Goal: Task Accomplishment & Management: Manage account settings

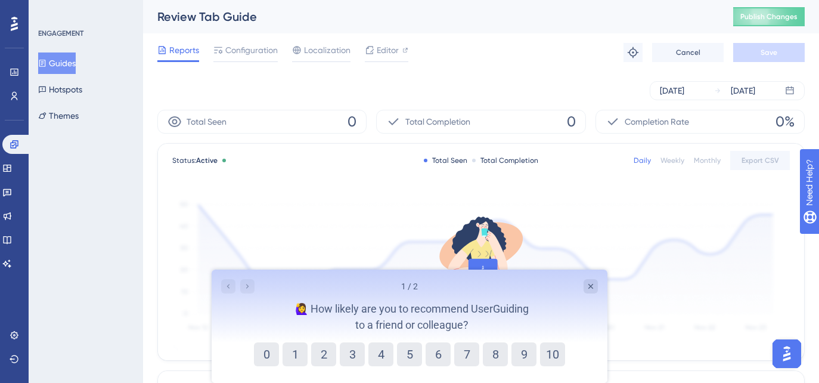
click at [65, 61] on button "Guides" at bounding box center [57, 62] width 38 height 21
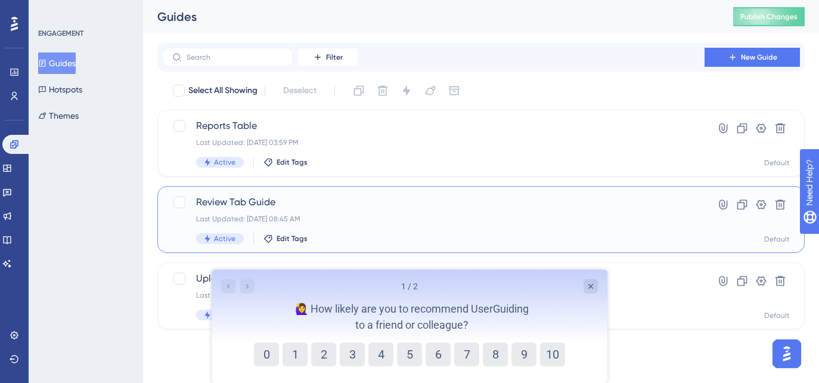
click at [424, 212] on div "Review Tab Guide Last Updated: [DATE] 08:45 AM Active Edit Tags" at bounding box center [433, 219] width 474 height 49
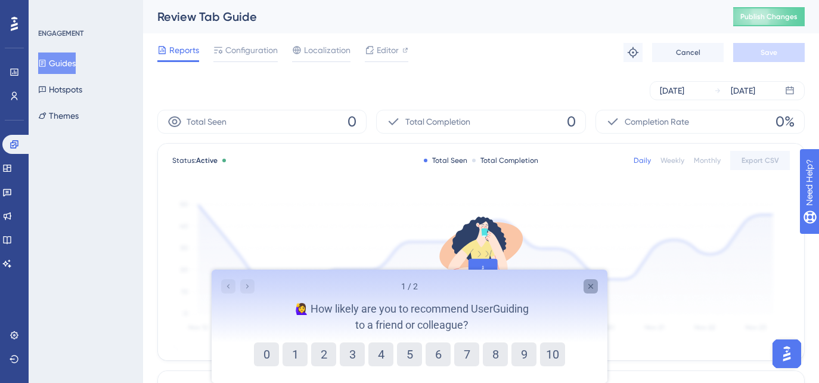
click at [590, 288] on icon "Close survey" at bounding box center [591, 286] width 10 height 10
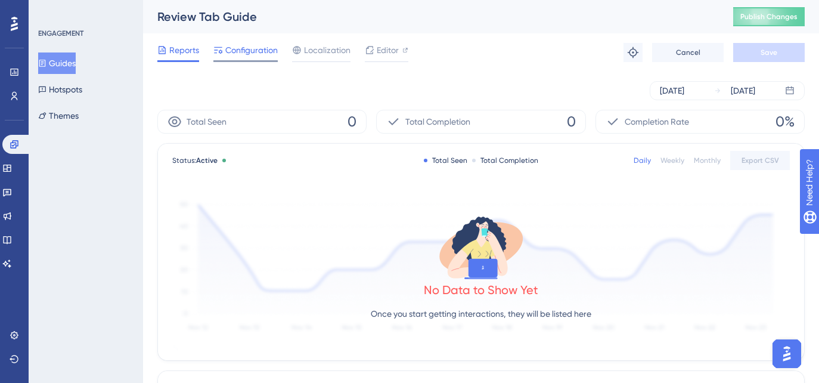
click at [248, 47] on span "Configuration" at bounding box center [251, 50] width 52 height 14
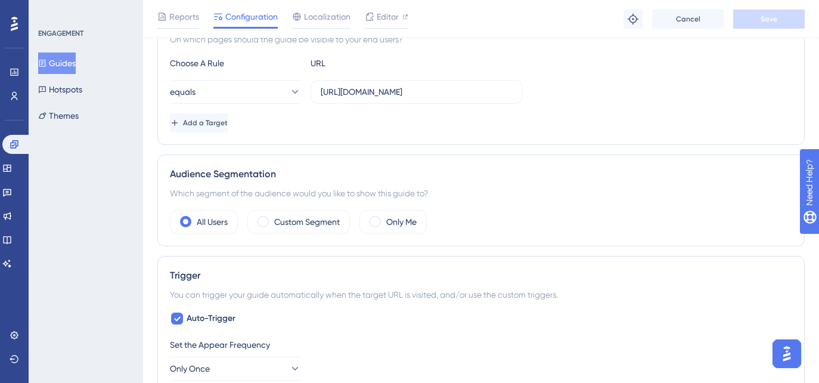
scroll to position [310, 0]
click at [202, 117] on button "Add a Target" at bounding box center [200, 120] width 60 height 19
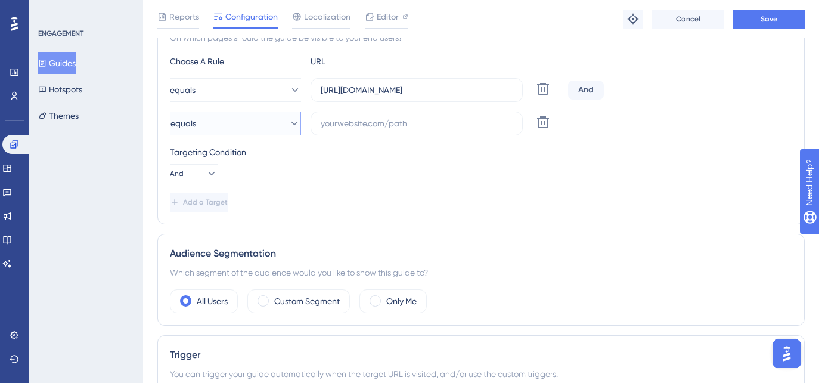
click at [210, 126] on button "equals" at bounding box center [235, 123] width 131 height 24
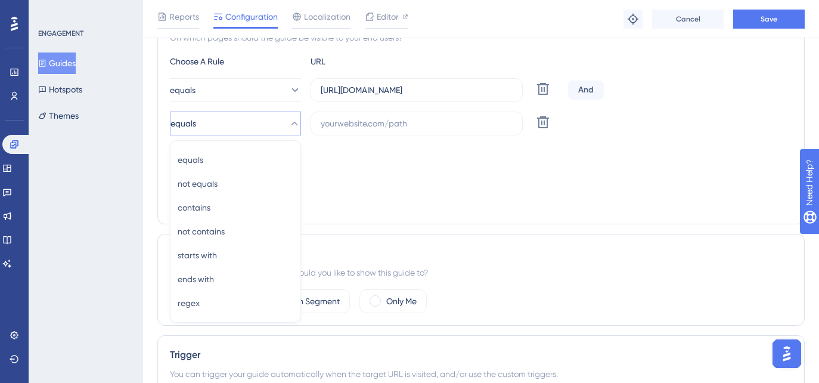
scroll to position [350, 0]
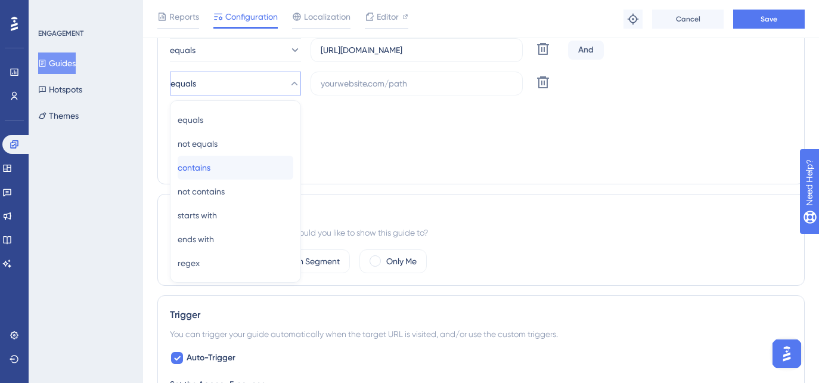
click at [209, 162] on span "contains" at bounding box center [194, 167] width 33 height 14
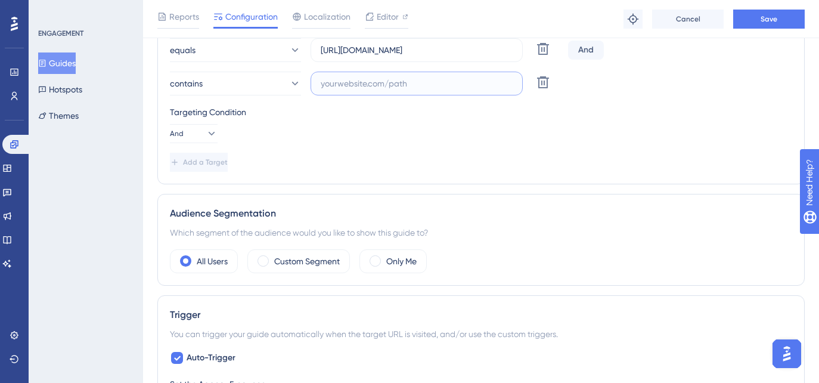
click at [353, 88] on input "text" at bounding box center [417, 83] width 192 height 13
type input "[DOMAIN_NAME]"
click at [285, 262] on label "Custom Segment" at bounding box center [307, 261] width 66 height 14
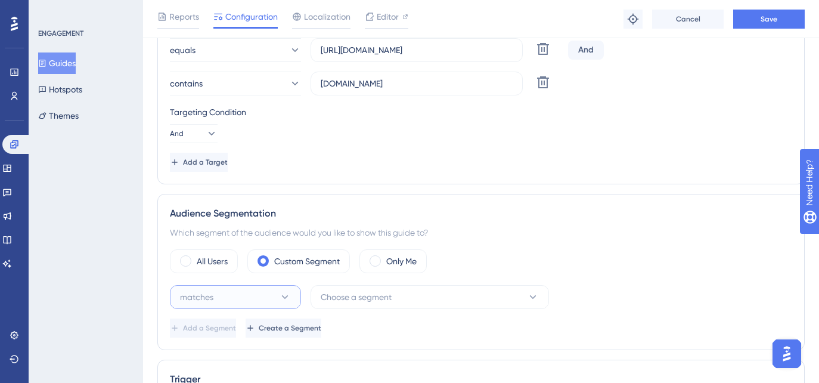
click at [263, 291] on button "matches" at bounding box center [235, 297] width 131 height 24
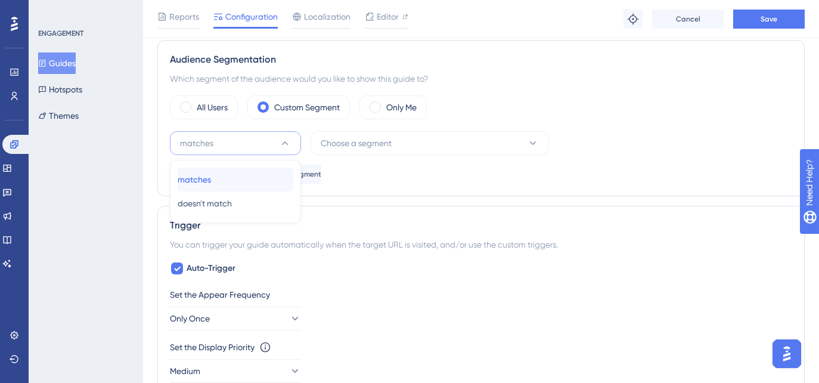
click at [216, 170] on div "matches matches" at bounding box center [236, 179] width 116 height 24
click at [387, 139] on span "Choose a segment" at bounding box center [356, 143] width 71 height 14
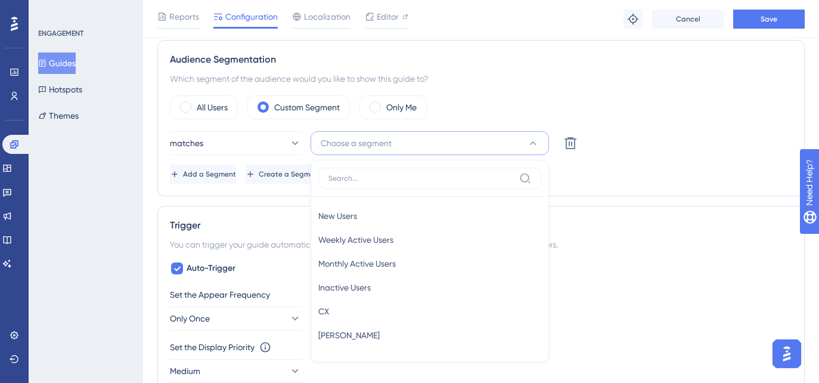
scroll to position [573, 0]
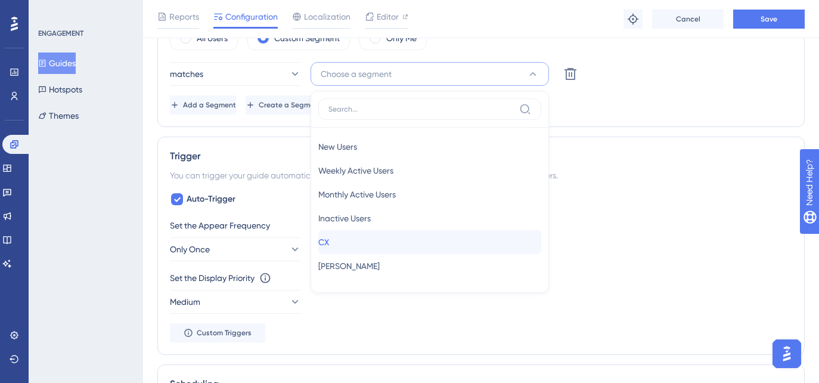
click at [349, 240] on div "CX CX" at bounding box center [429, 242] width 223 height 24
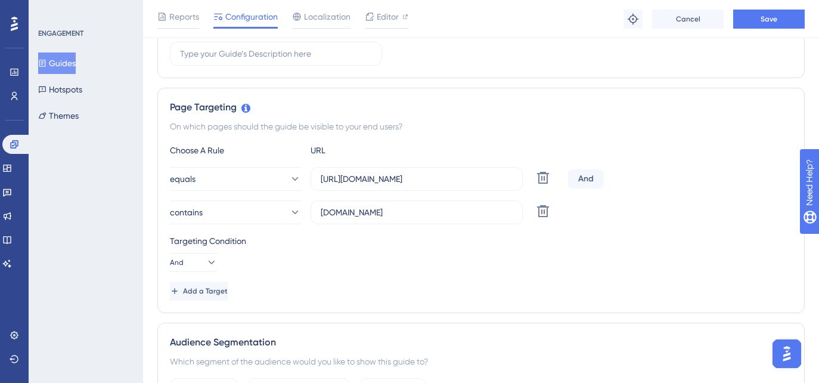
scroll to position [238, 0]
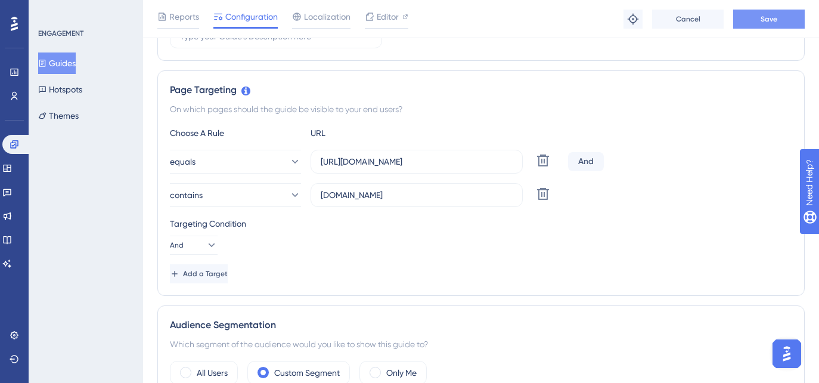
click at [764, 21] on span "Save" at bounding box center [769, 19] width 17 height 10
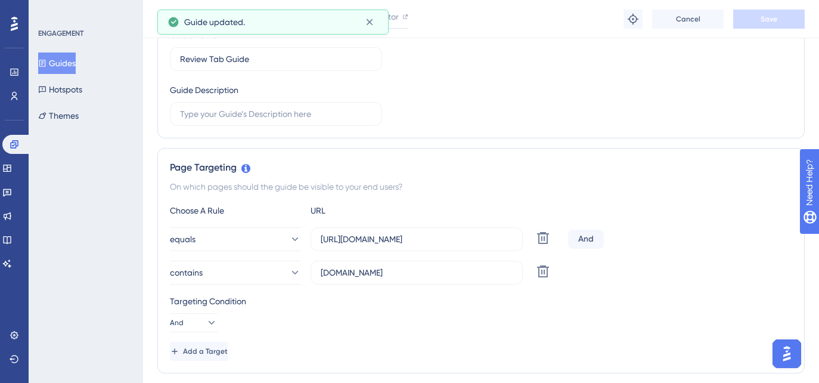
scroll to position [0, 0]
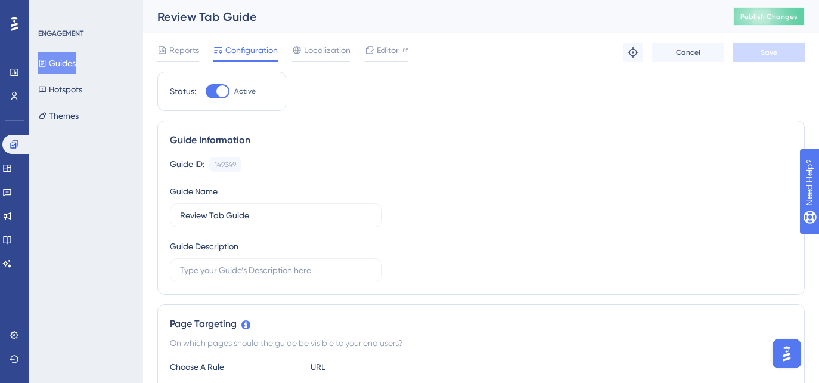
click at [792, 15] on span "Publish Changes" at bounding box center [768, 17] width 57 height 10
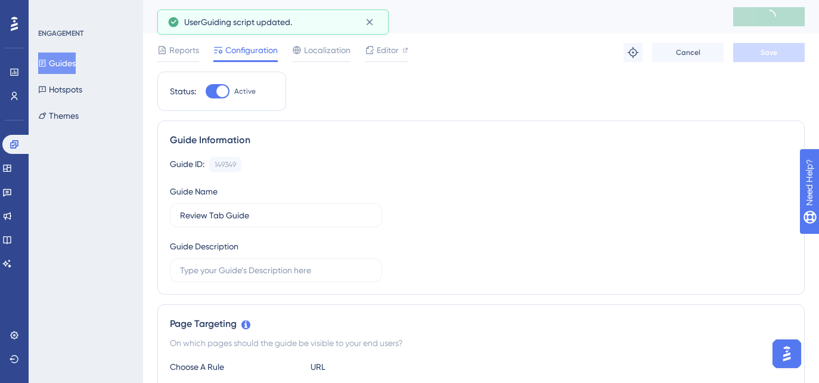
click at [63, 64] on button "Guides" at bounding box center [57, 62] width 38 height 21
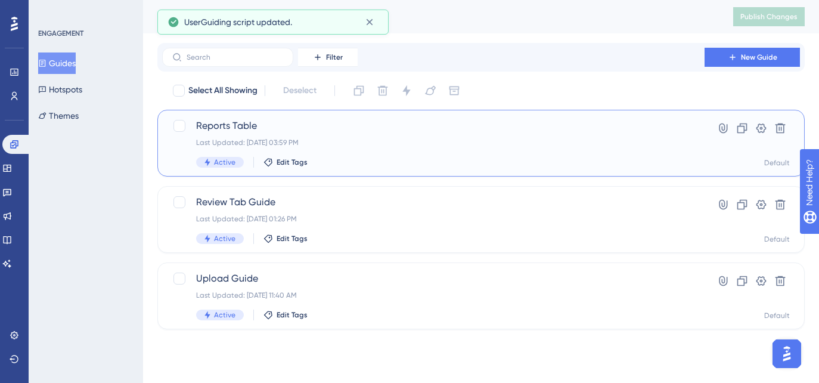
click at [342, 141] on div "Last Updated: [DATE] 03:59 PM" at bounding box center [433, 143] width 474 height 10
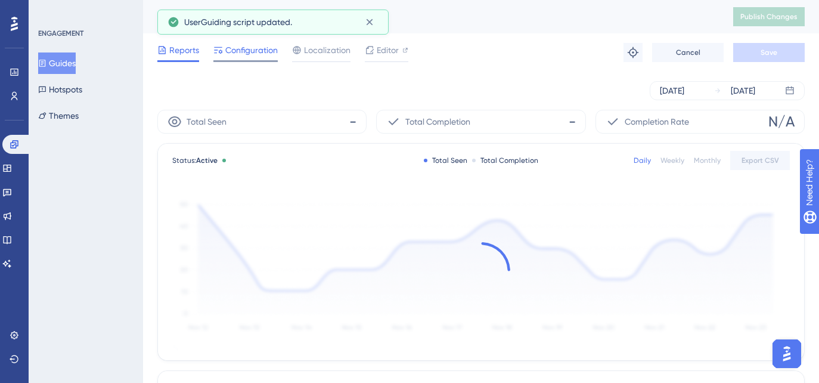
click at [229, 55] on span "Configuration" at bounding box center [251, 50] width 52 height 14
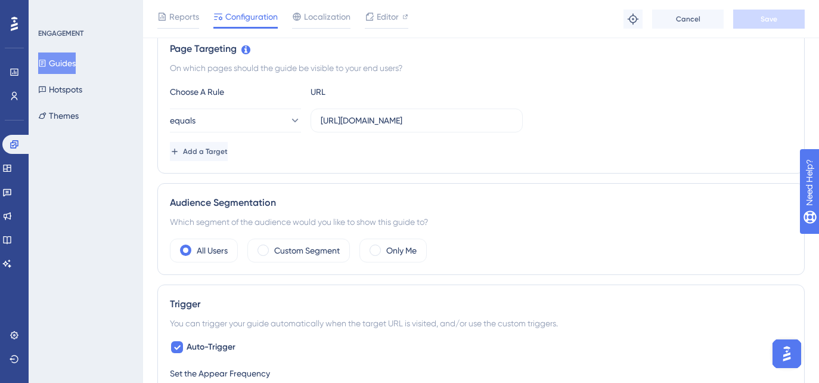
scroll to position [281, 0]
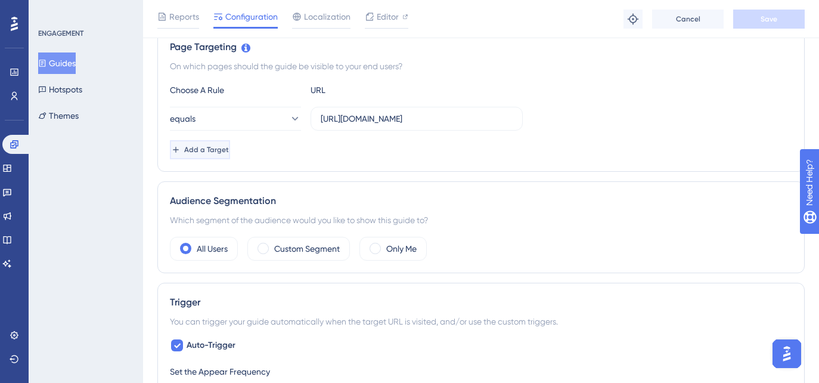
click at [229, 148] on span "Add a Target" at bounding box center [206, 150] width 45 height 10
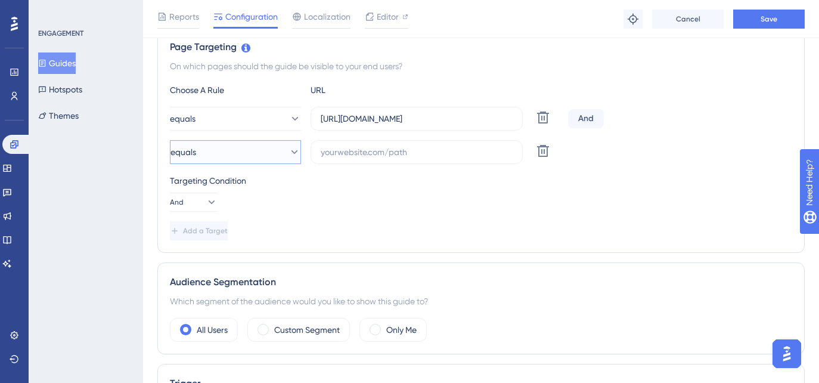
click at [232, 153] on button "equals" at bounding box center [235, 152] width 131 height 24
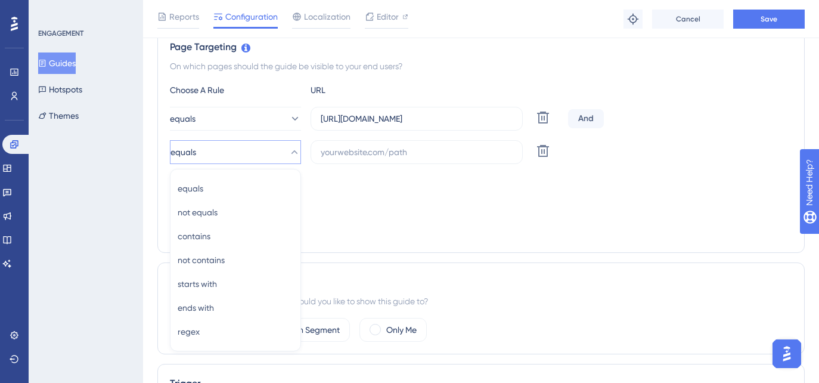
scroll to position [348, 0]
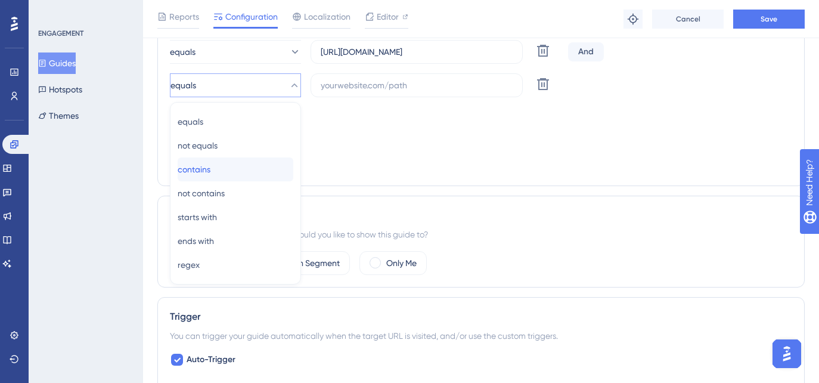
click at [219, 160] on div "contains contains" at bounding box center [236, 169] width 116 height 24
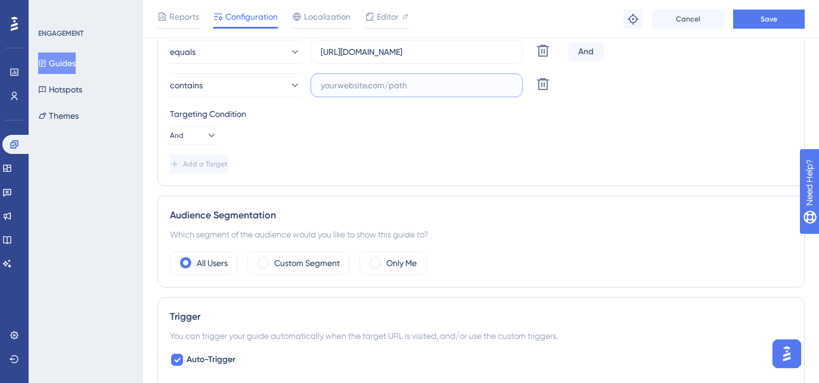
click at [371, 83] on input "text" at bounding box center [417, 85] width 192 height 13
type input "[DOMAIN_NAME]"
click at [283, 266] on label "Custom Segment" at bounding box center [307, 263] width 66 height 14
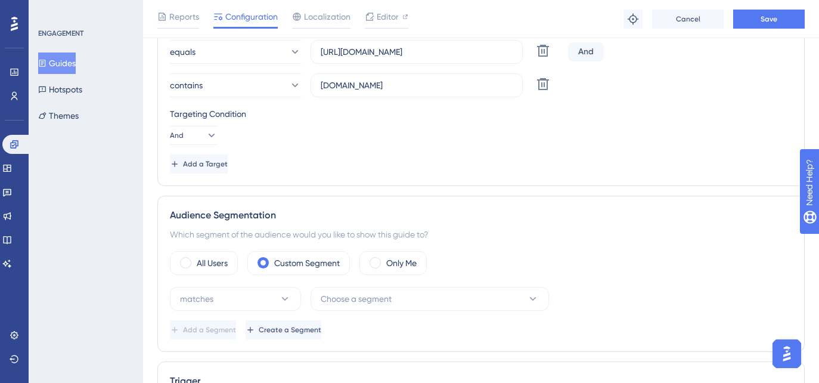
click at [361, 283] on div "All Users Custom Segment Only Me matches Choose a segment Add a Segment Create …" at bounding box center [481, 295] width 622 height 88
click at [358, 293] on span "Choose a segment" at bounding box center [356, 298] width 71 height 14
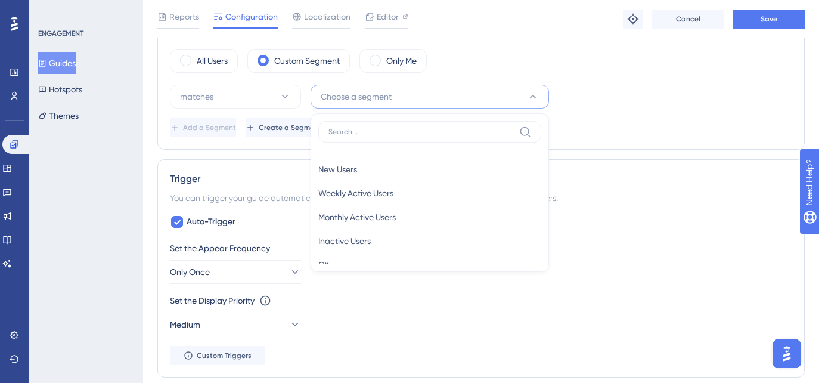
click at [355, 265] on div "New Users New Users Weekly Active Users Weekly Active Users Monthly Active User…" at bounding box center [430, 192] width 238 height 159
click at [350, 262] on div "CX CX" at bounding box center [429, 265] width 223 height 24
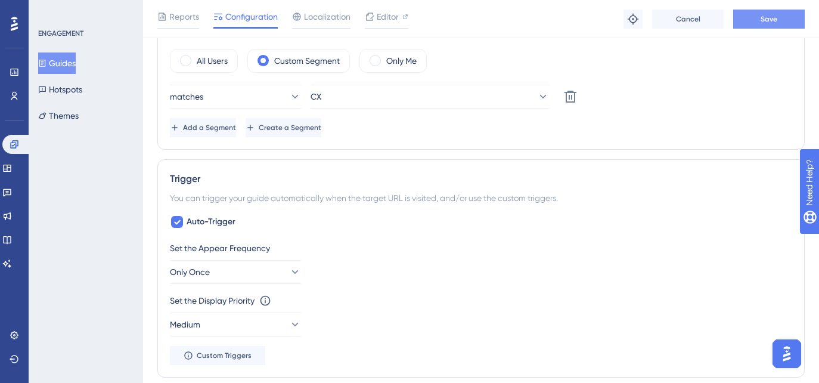
click at [759, 23] on button "Save" at bounding box center [769, 19] width 72 height 19
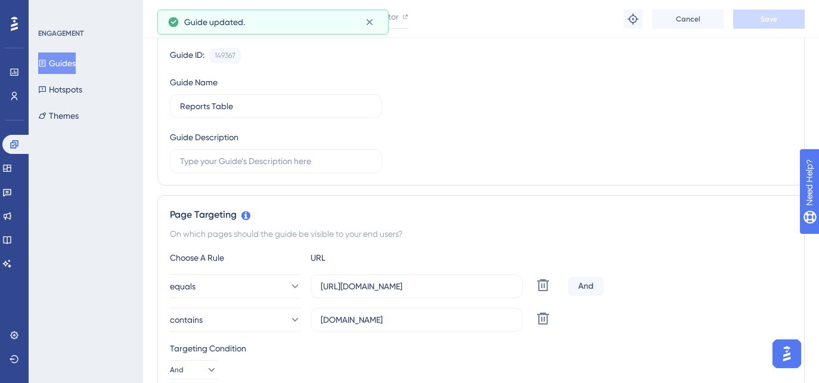
scroll to position [0, 0]
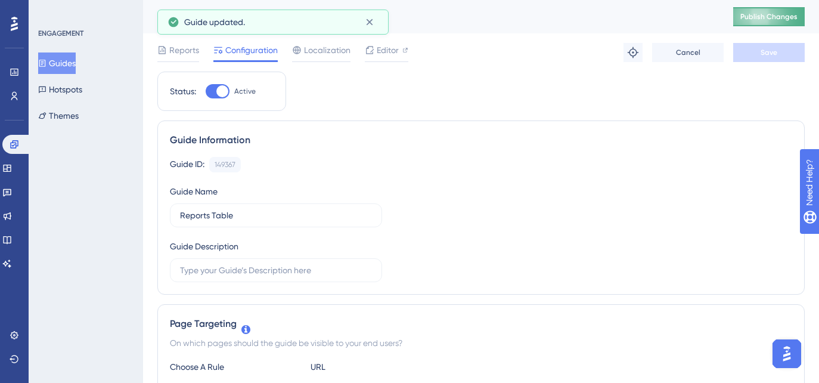
click at [771, 20] on span "Publish Changes" at bounding box center [768, 17] width 57 height 10
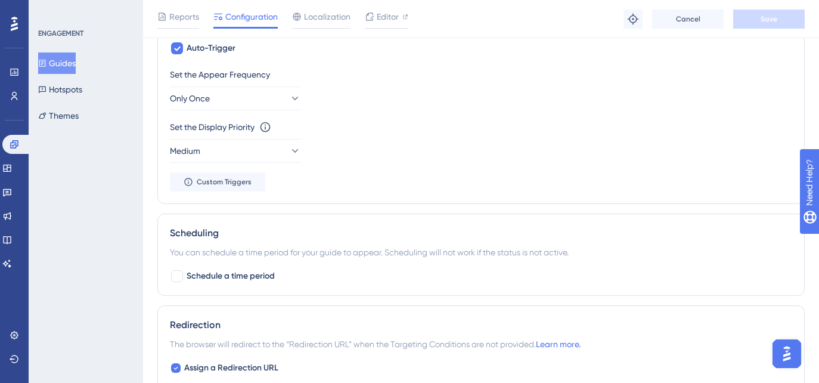
scroll to position [508, 0]
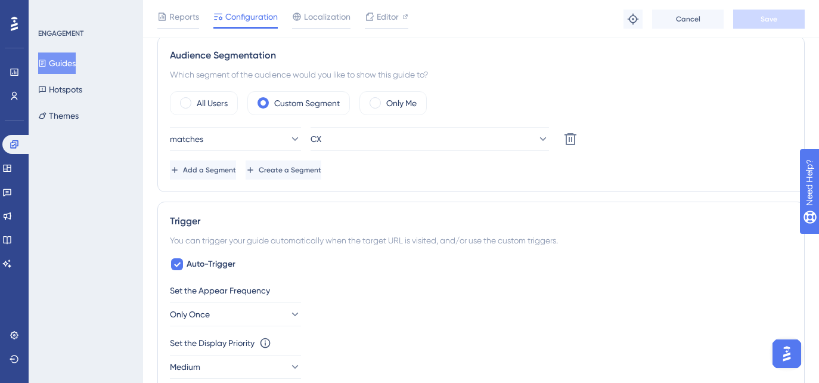
click at [429, 153] on div "matches CX Delete Add a Segment Create a Segment" at bounding box center [481, 153] width 622 height 52
click at [424, 142] on button "CX" at bounding box center [430, 139] width 238 height 24
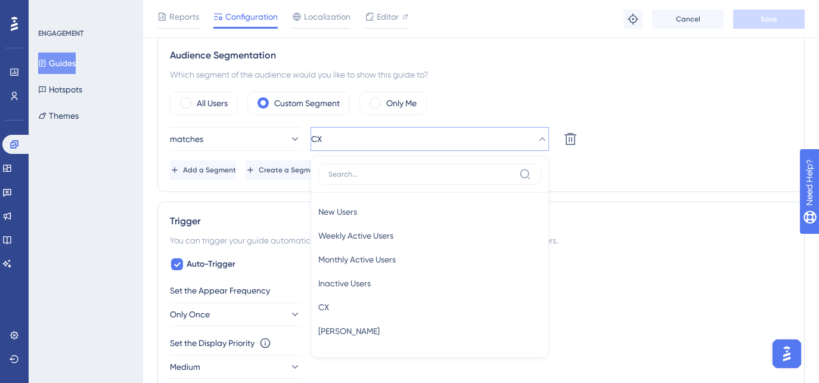
scroll to position [571, 0]
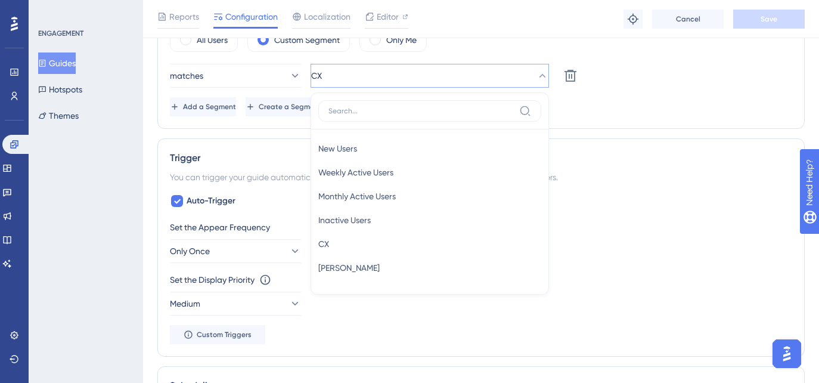
click at [557, 207] on div "Auto-Trigger Set the Appear Frequency Only Once Set the Display Priority This o…" at bounding box center [481, 269] width 622 height 150
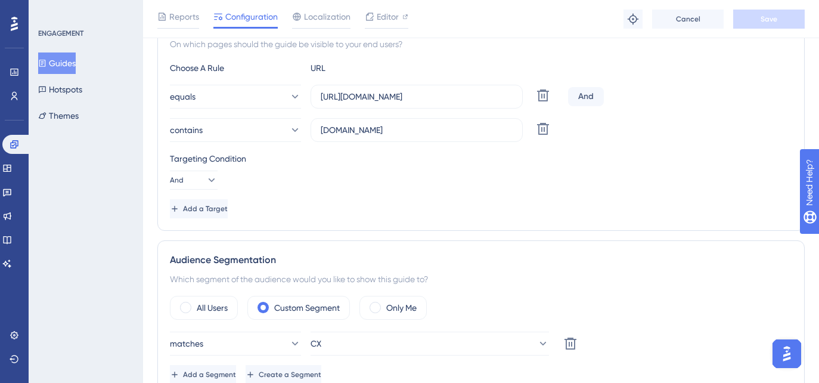
scroll to position [300, 0]
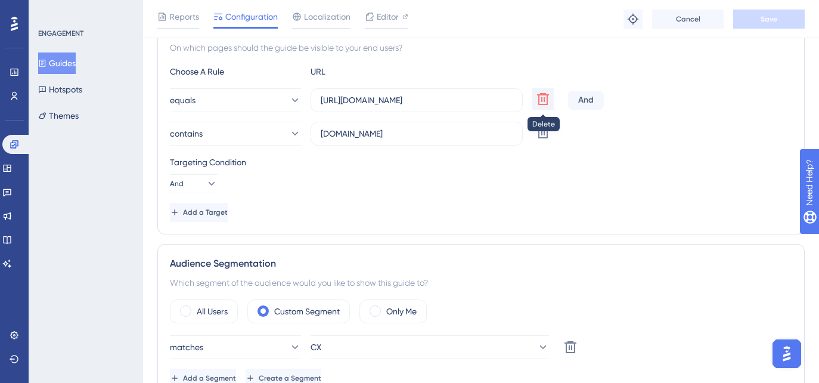
click at [547, 101] on icon at bounding box center [543, 99] width 12 height 12
type input "[DOMAIN_NAME]"
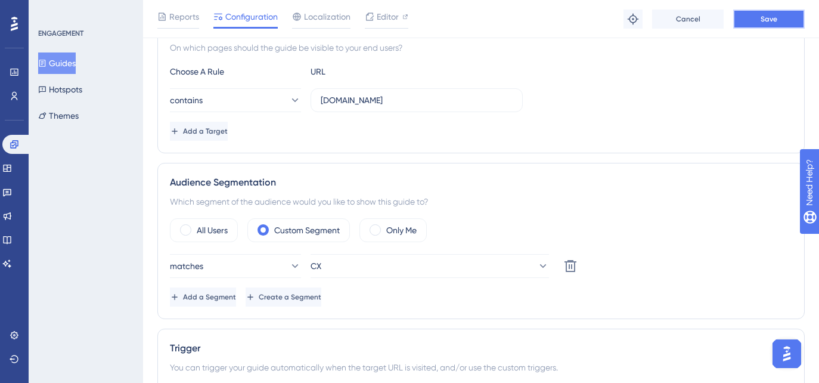
click at [739, 16] on button "Save" at bounding box center [769, 19] width 72 height 19
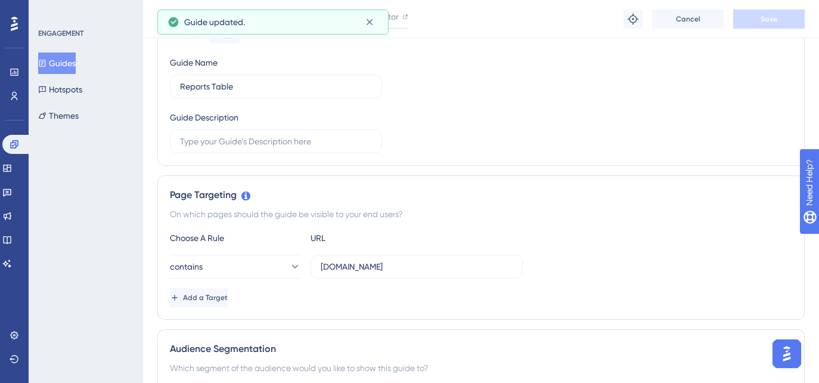
scroll to position [0, 0]
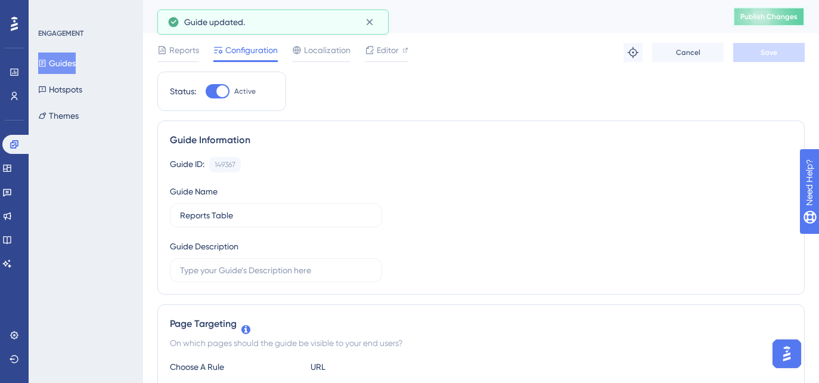
click at [781, 23] on button "Publish Changes" at bounding box center [769, 16] width 72 height 19
click at [65, 63] on button "Guides" at bounding box center [57, 62] width 38 height 21
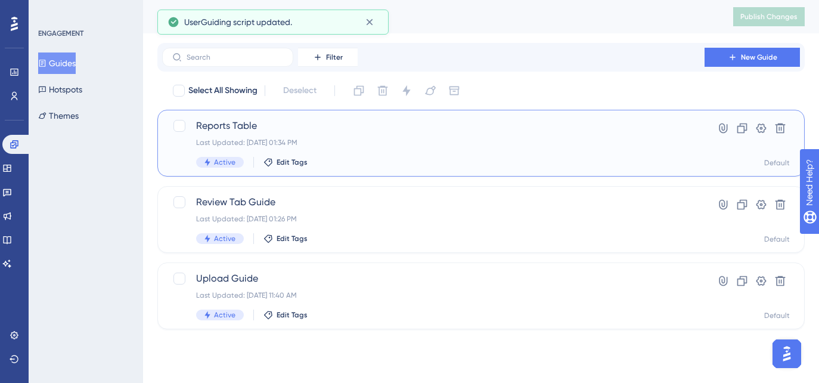
click at [276, 135] on div "Reports Table Last Updated: [DATE] 01:34 PM Active Edit Tags" at bounding box center [433, 143] width 474 height 49
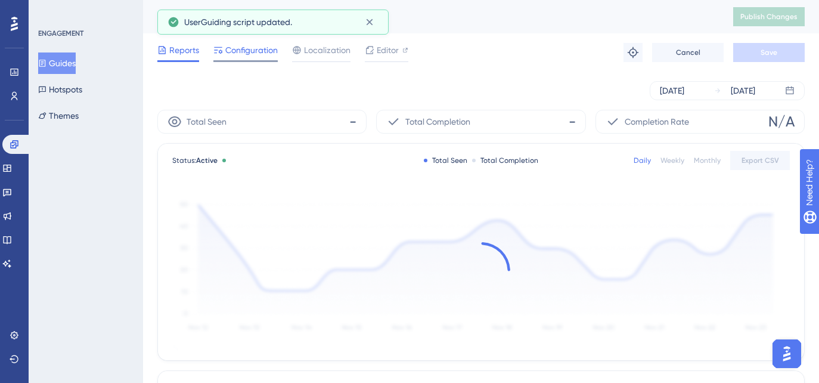
click at [234, 45] on span "Configuration" at bounding box center [251, 50] width 52 height 14
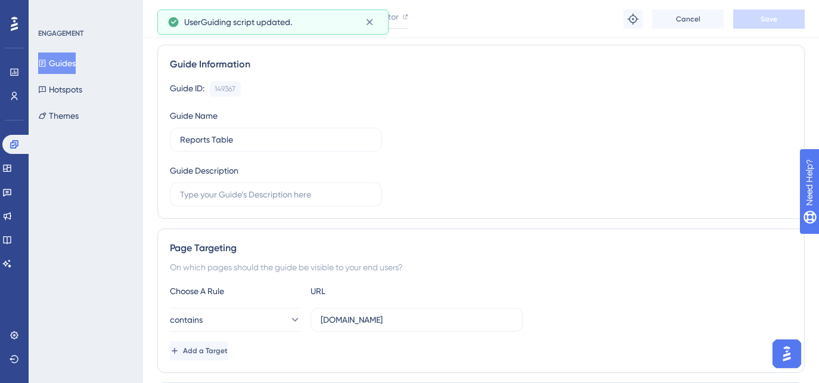
scroll to position [268, 0]
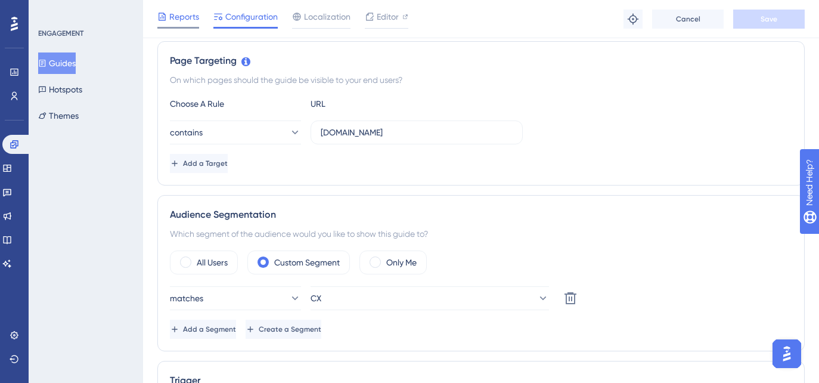
click at [179, 14] on span "Reports" at bounding box center [184, 17] width 30 height 14
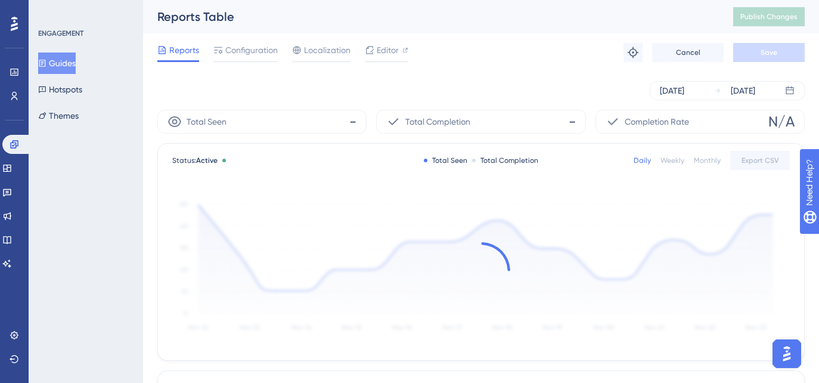
click at [62, 70] on button "Guides" at bounding box center [57, 62] width 38 height 21
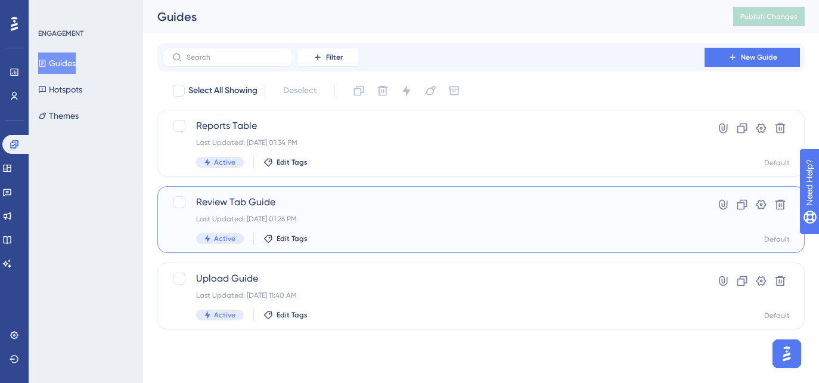
click at [309, 209] on div "Review Tab Guide Last Updated: [DATE] 01:26 PM Active Edit Tags" at bounding box center [433, 219] width 474 height 49
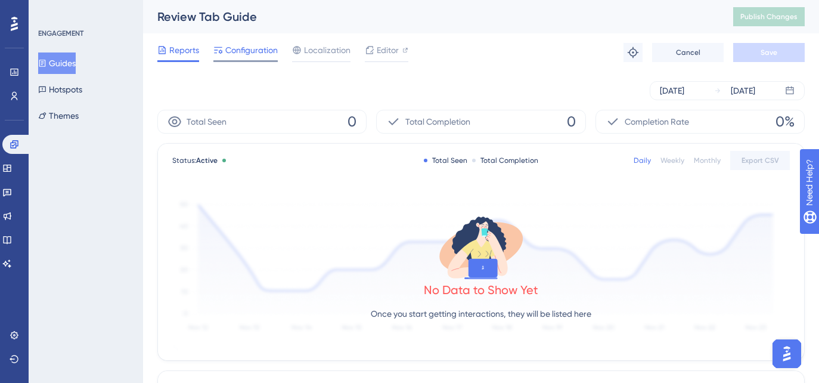
click at [258, 54] on span "Configuration" at bounding box center [251, 50] width 52 height 14
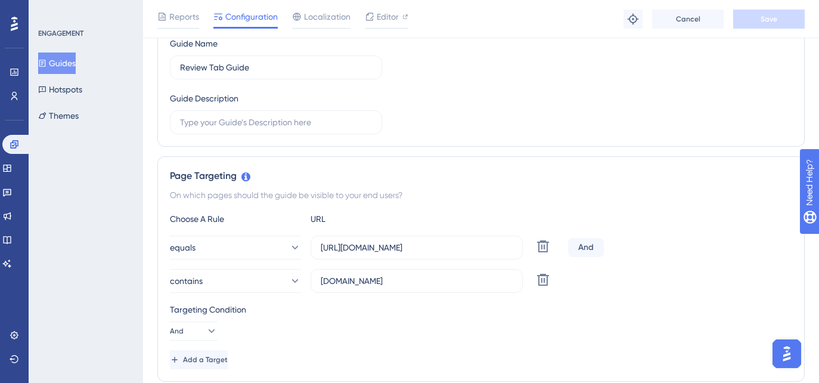
scroll to position [155, 0]
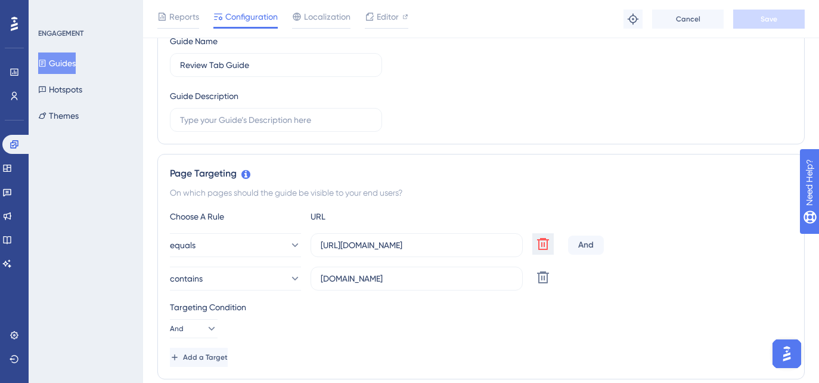
click at [542, 238] on icon at bounding box center [543, 244] width 12 height 12
type input "[DOMAIN_NAME]"
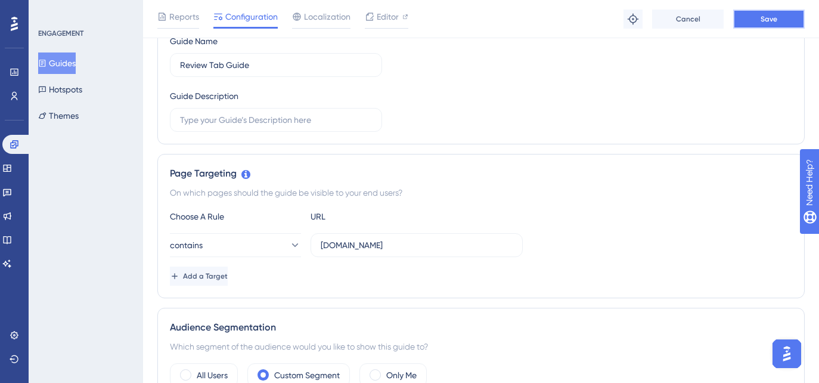
click at [757, 23] on button "Save" at bounding box center [769, 19] width 72 height 19
click at [74, 70] on button "Guides" at bounding box center [57, 62] width 38 height 21
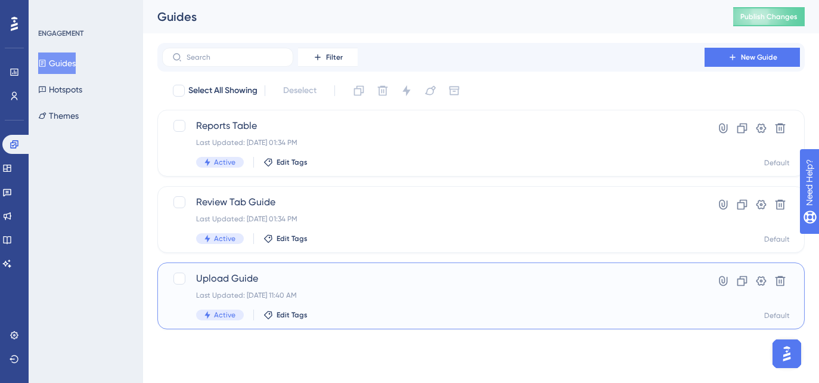
click at [362, 315] on div "Active Edit Tags" at bounding box center [433, 314] width 474 height 11
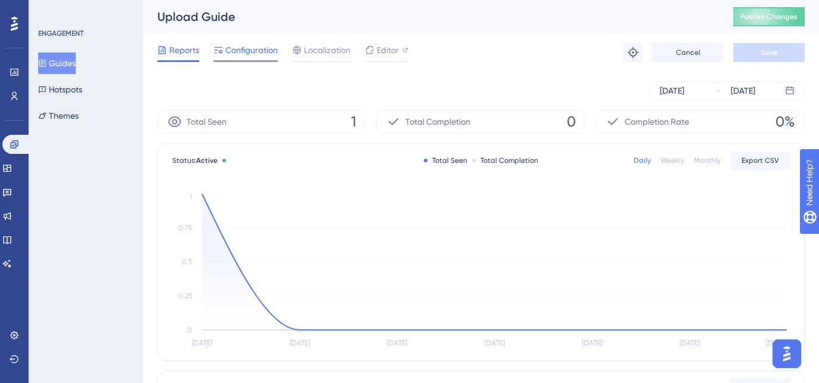
click at [251, 55] on span "Configuration" at bounding box center [251, 50] width 52 height 14
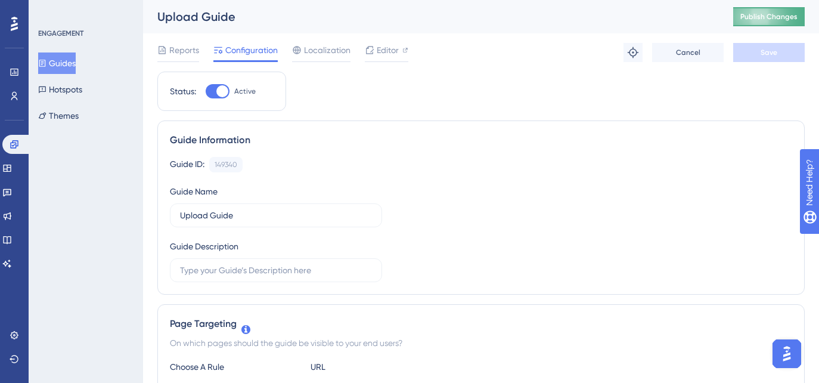
click at [787, 19] on span "Publish Changes" at bounding box center [768, 17] width 57 height 10
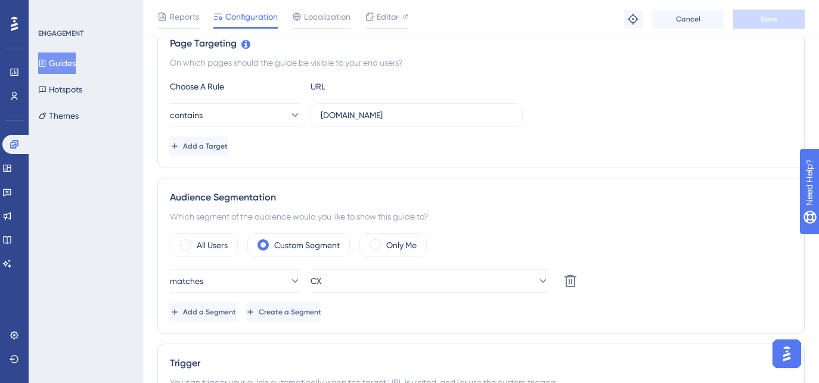
scroll to position [284, 0]
click at [397, 278] on button "CX" at bounding box center [430, 281] width 238 height 24
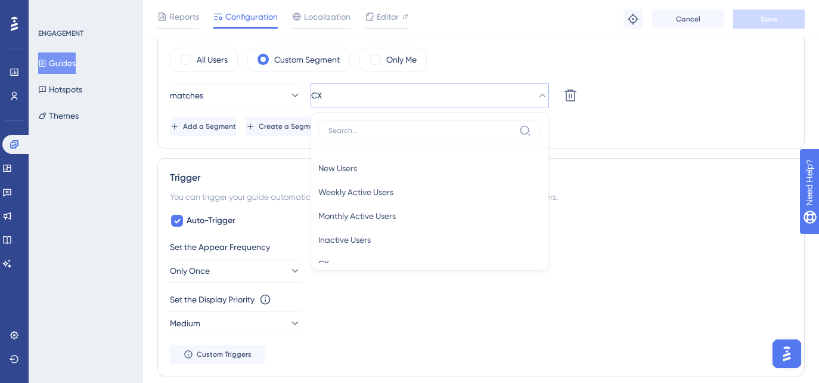
click at [452, 306] on div "Set the Display Priority This option will set the display priority between auto…" at bounding box center [481, 299] width 622 height 14
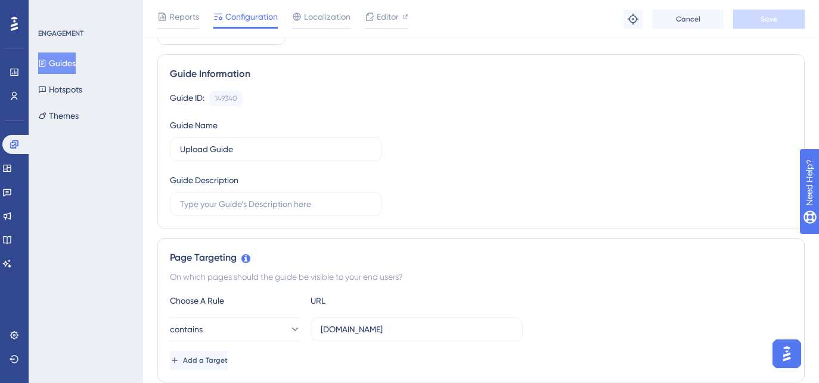
scroll to position [0, 0]
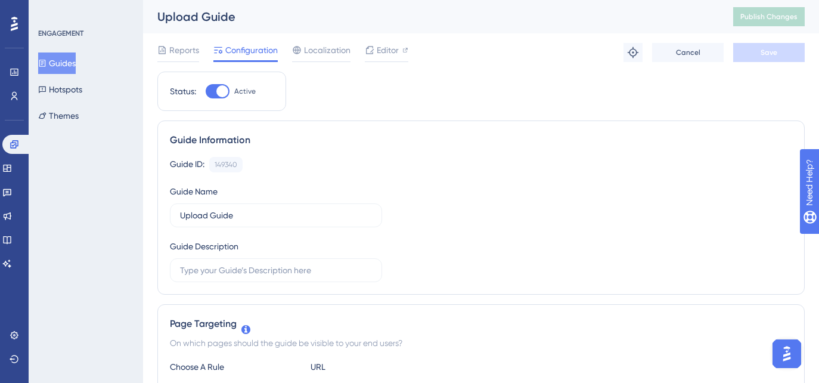
click at [69, 52] on button "Guides" at bounding box center [57, 62] width 38 height 21
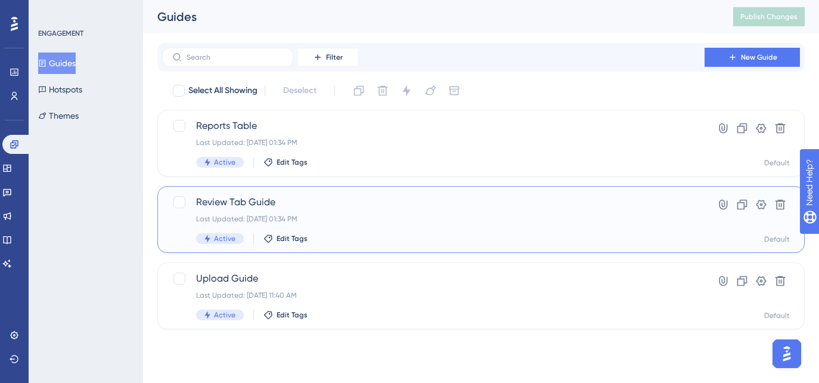
click at [279, 204] on span "Review Tab Guide" at bounding box center [433, 202] width 474 height 14
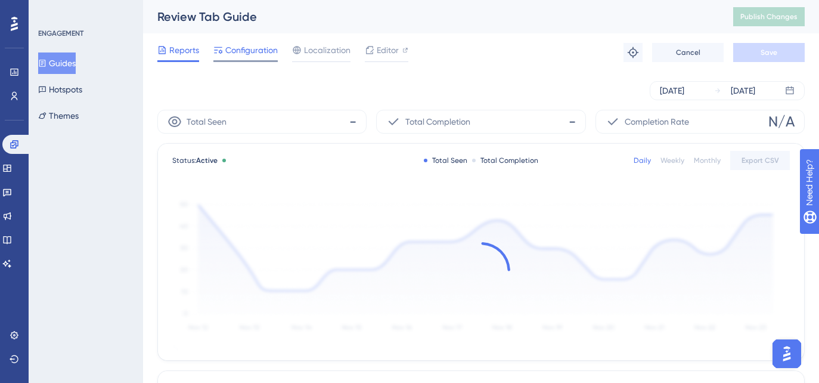
click at [246, 55] on span "Configuration" at bounding box center [251, 50] width 52 height 14
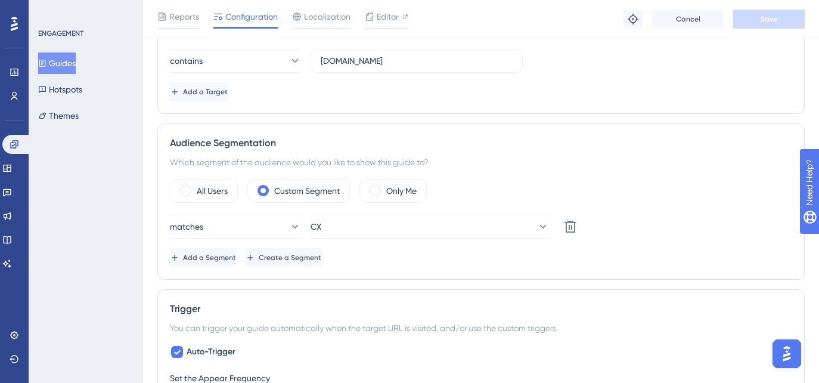
scroll to position [266, 0]
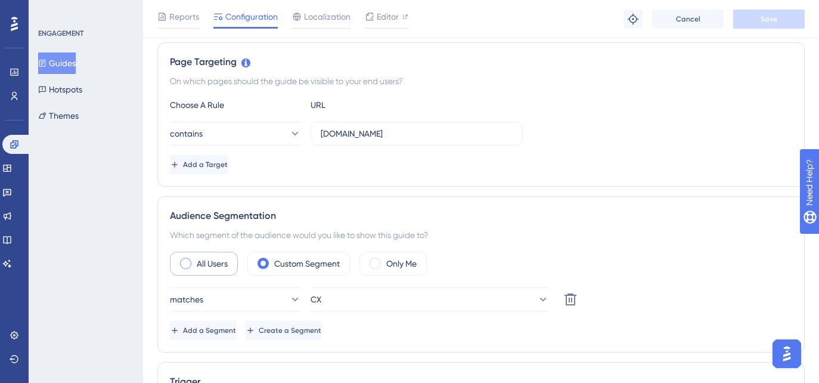
click at [179, 273] on div "All Users" at bounding box center [204, 264] width 68 height 24
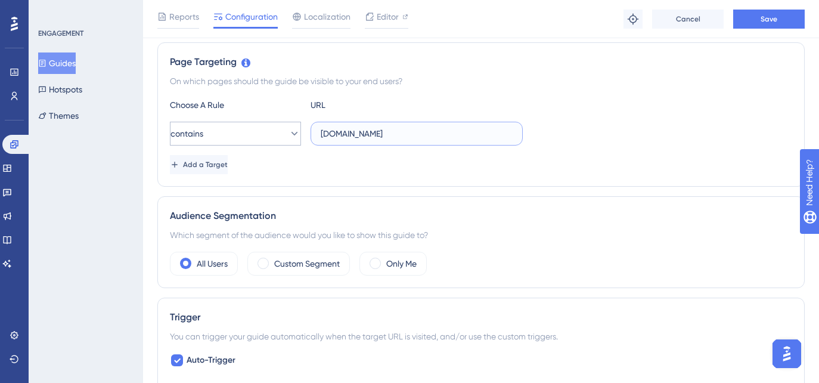
drag, startPoint x: 399, startPoint y: 138, endPoint x: 272, endPoint y: 131, distance: 126.6
click at [272, 131] on div "contains [DOMAIN_NAME]" at bounding box center [346, 134] width 353 height 24
type input "[DOMAIN_NAME]"
click at [710, 16] on button "Cancel" at bounding box center [688, 19] width 72 height 19
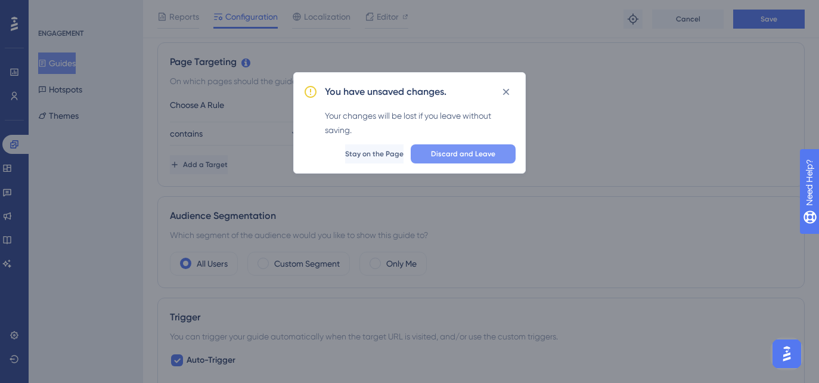
click at [450, 154] on span "Discard and Leave" at bounding box center [463, 154] width 64 height 10
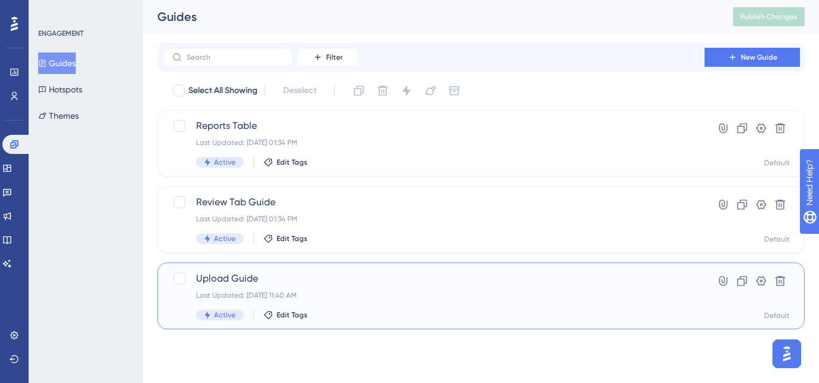
click at [345, 286] on div "Upload Guide Last Updated: [DATE] 11:40 AM Active Edit Tags" at bounding box center [433, 295] width 474 height 49
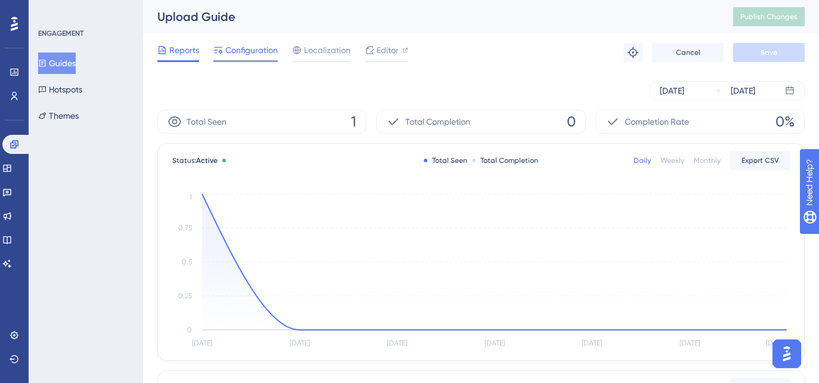
click at [250, 52] on span "Configuration" at bounding box center [251, 50] width 52 height 14
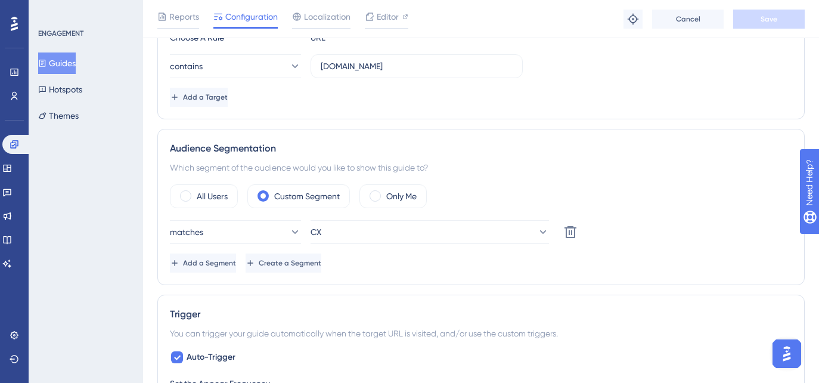
scroll to position [343, 0]
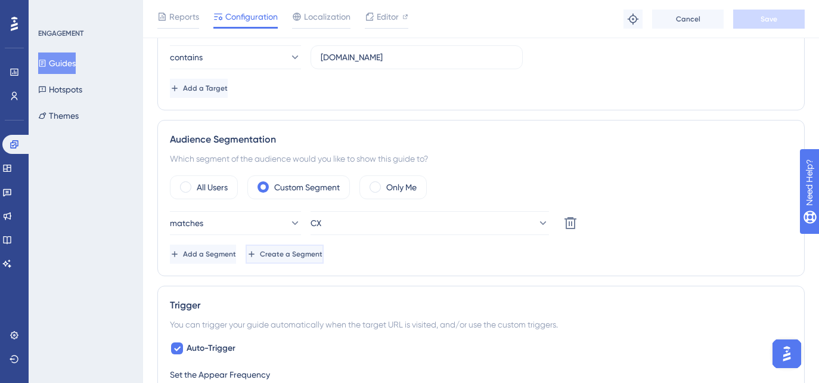
click at [322, 256] on span "Create a Segment" at bounding box center [291, 254] width 63 height 10
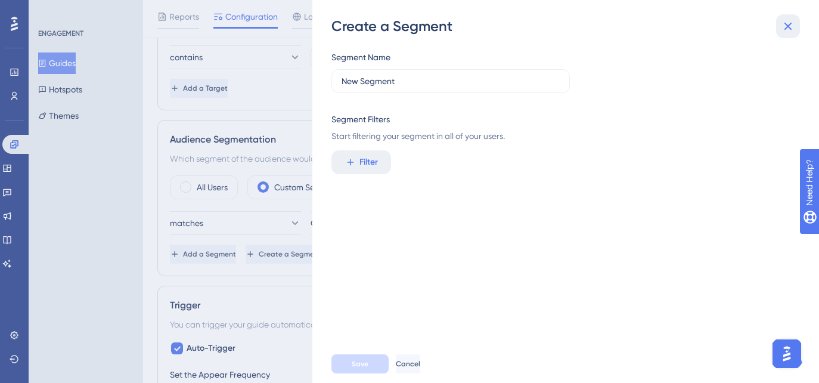
click at [784, 21] on icon at bounding box center [788, 26] width 14 height 14
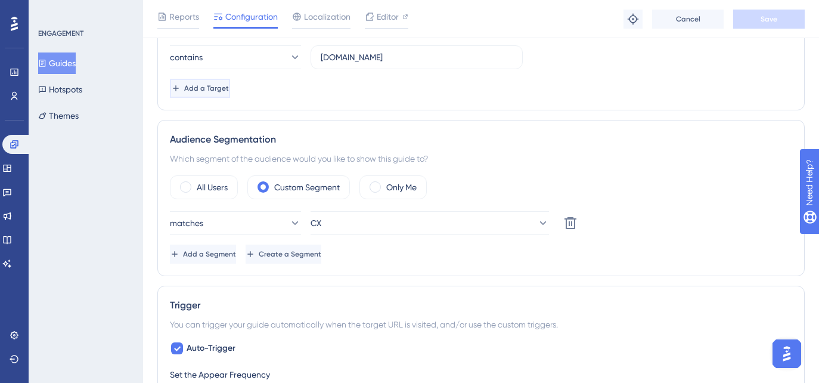
click at [230, 94] on button "Add a Target" at bounding box center [200, 88] width 60 height 19
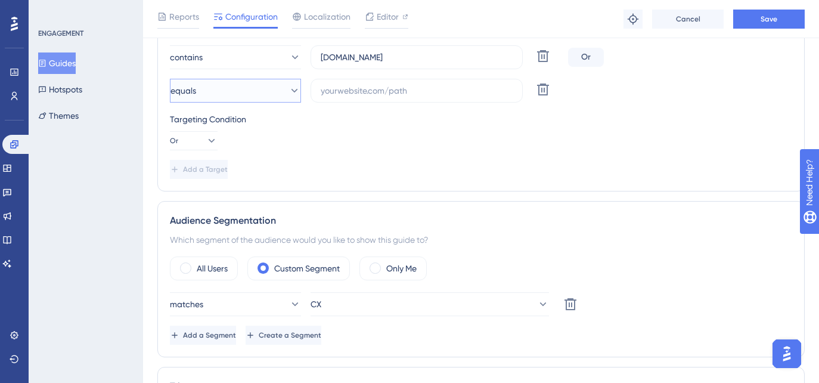
click at [232, 94] on button "equals" at bounding box center [235, 91] width 131 height 24
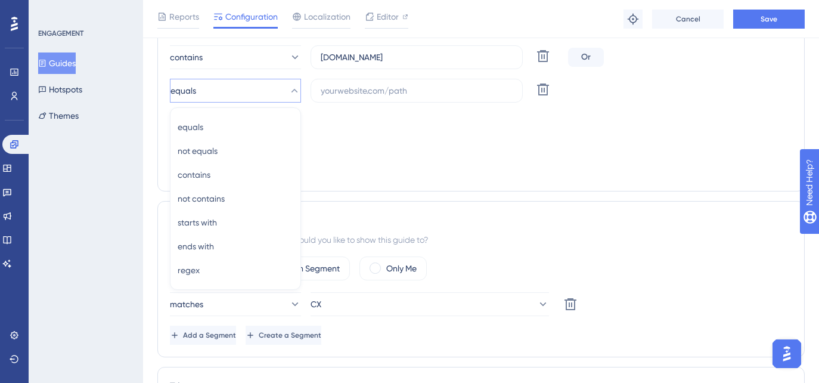
scroll to position [350, 0]
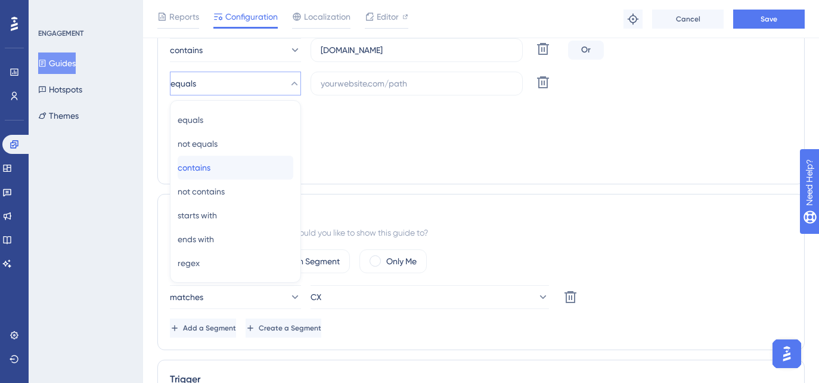
click at [210, 163] on span "contains" at bounding box center [194, 167] width 33 height 14
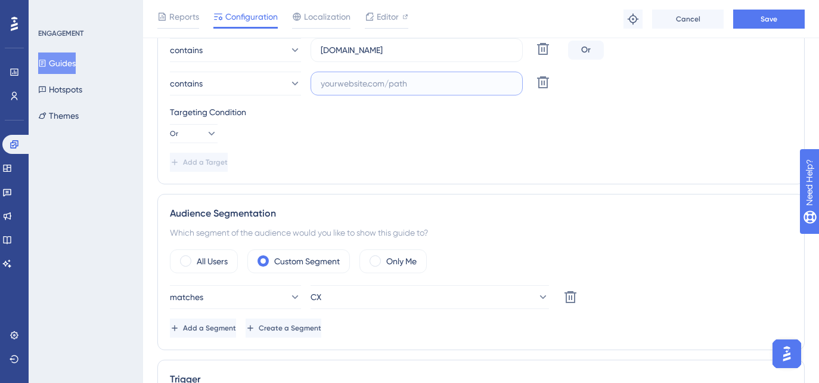
click at [357, 83] on input "text" at bounding box center [417, 83] width 192 height 13
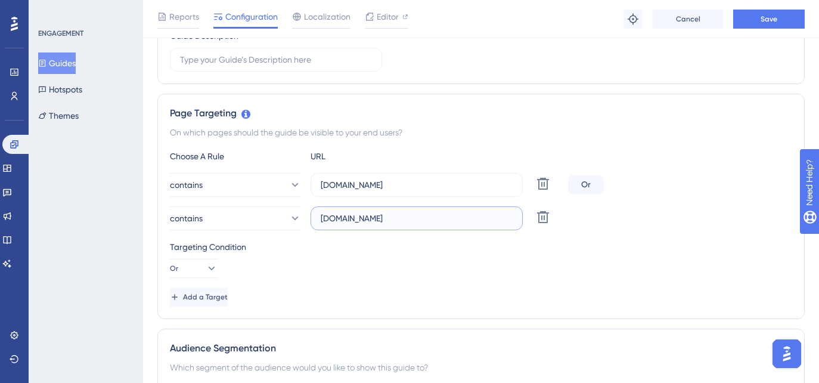
scroll to position [216, 0]
type input "[DOMAIN_NAME]"
drag, startPoint x: 440, startPoint y: 214, endPoint x: 268, endPoint y: 209, distance: 172.3
click at [268, 213] on div "contains [DOMAIN_NAME] Delete" at bounding box center [366, 217] width 393 height 24
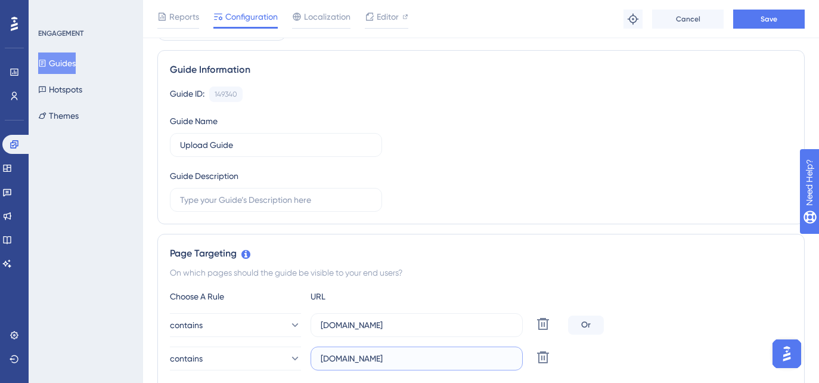
scroll to position [0, 0]
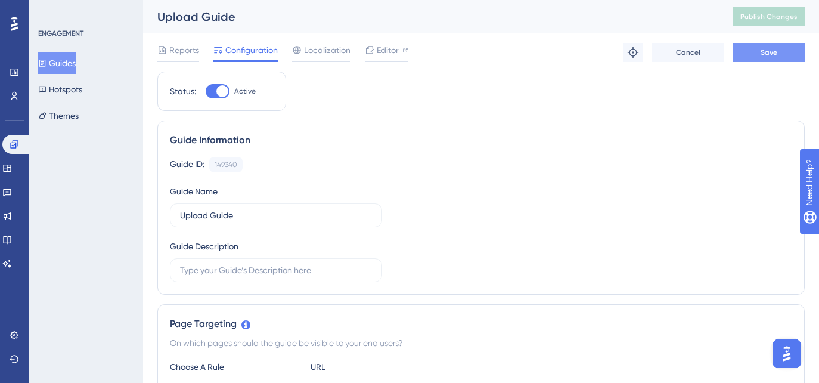
click at [781, 51] on button "Save" at bounding box center [769, 52] width 72 height 19
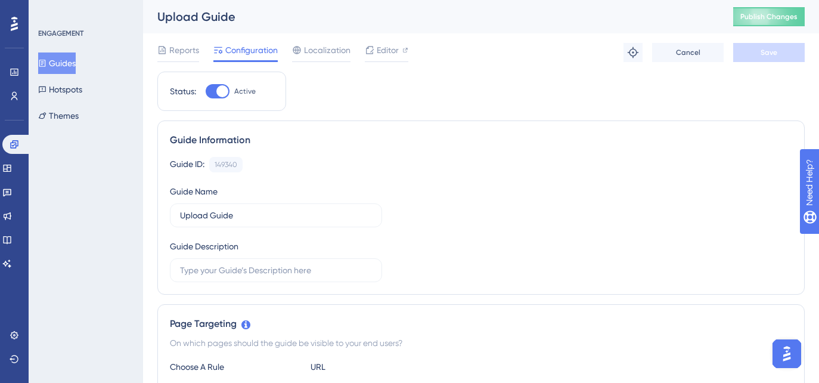
click at [76, 61] on button "Guides" at bounding box center [57, 62] width 38 height 21
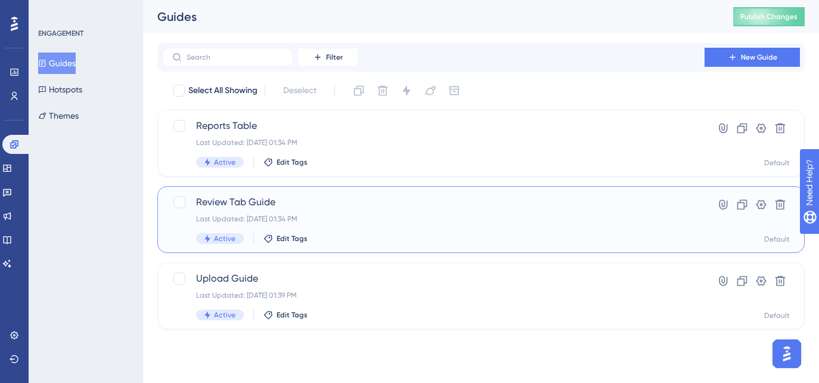
click at [371, 221] on div "Last Updated: [DATE] 01:34 PM" at bounding box center [433, 219] width 474 height 10
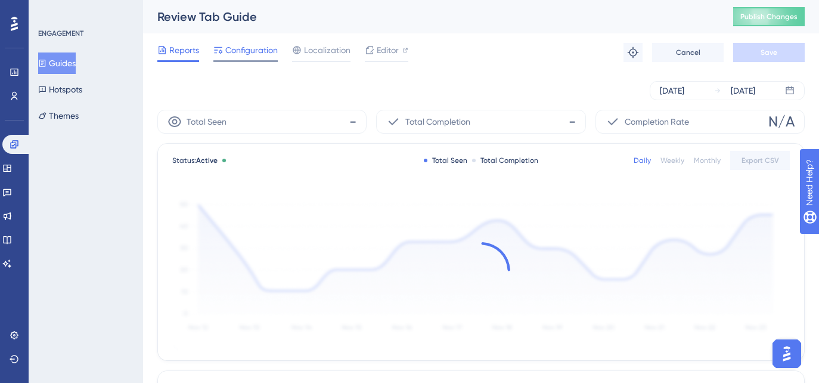
click at [263, 51] on span "Configuration" at bounding box center [251, 50] width 52 height 14
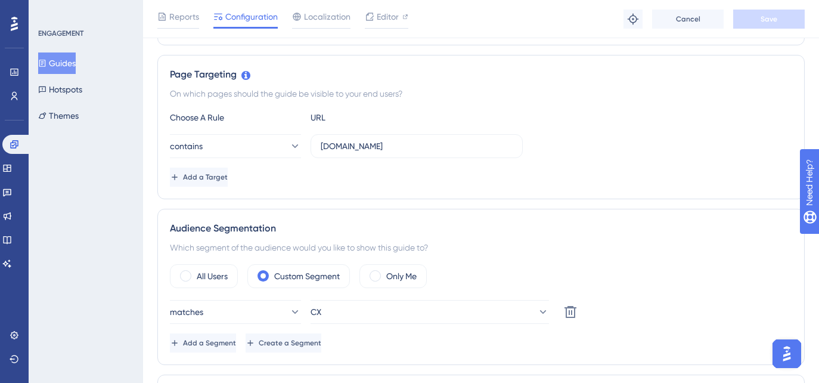
scroll to position [241, 0]
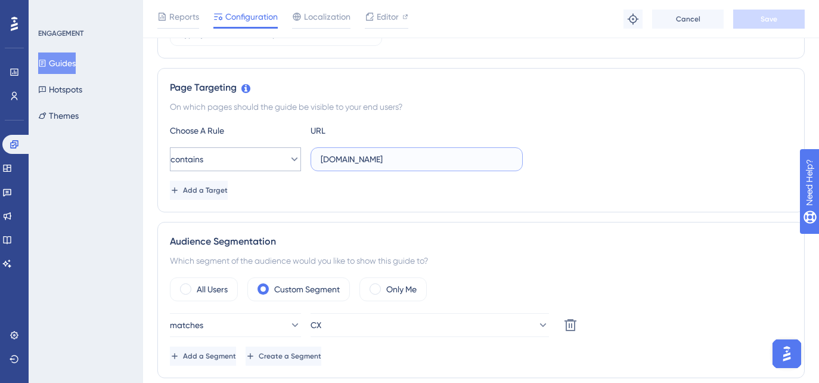
drag, startPoint x: 334, startPoint y: 160, endPoint x: 289, endPoint y: 159, distance: 45.3
click at [289, 159] on div "contains [DOMAIN_NAME]" at bounding box center [346, 159] width 353 height 24
type input "[DOMAIN_NAME]"
click at [235, 174] on div "Choose A Rule URL contains [DOMAIN_NAME] Add a Target" at bounding box center [481, 161] width 622 height 76
click at [229, 185] on span "Add a Target" at bounding box center [206, 190] width 45 height 10
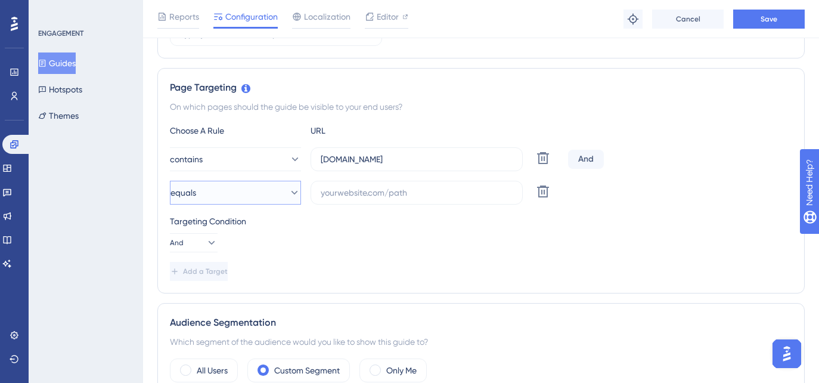
click at [234, 185] on button "equals" at bounding box center [235, 193] width 131 height 24
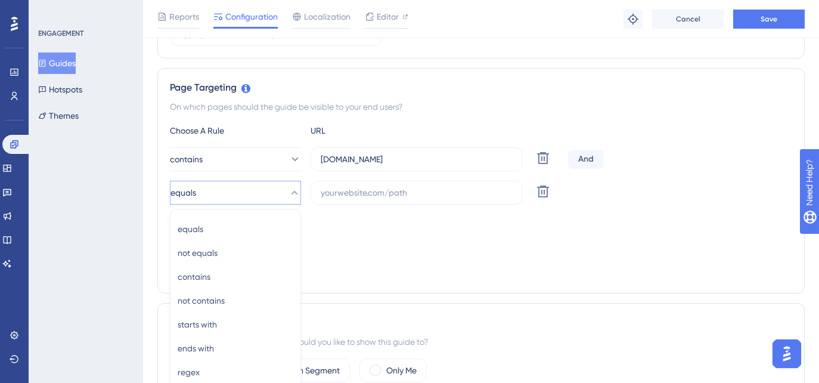
scroll to position [348, 0]
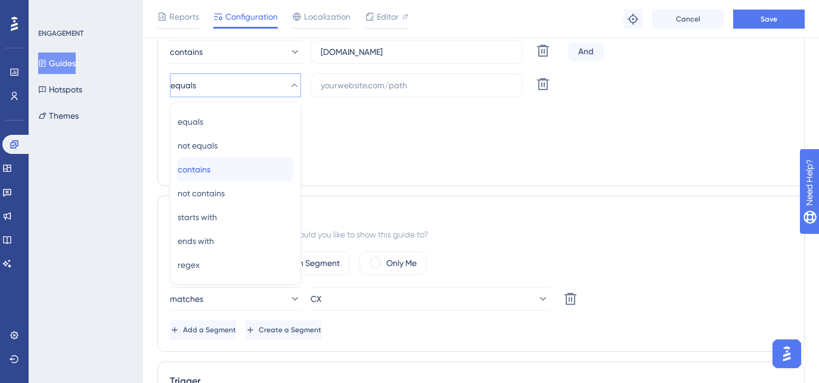
click at [224, 174] on div "contains contains" at bounding box center [236, 169] width 116 height 24
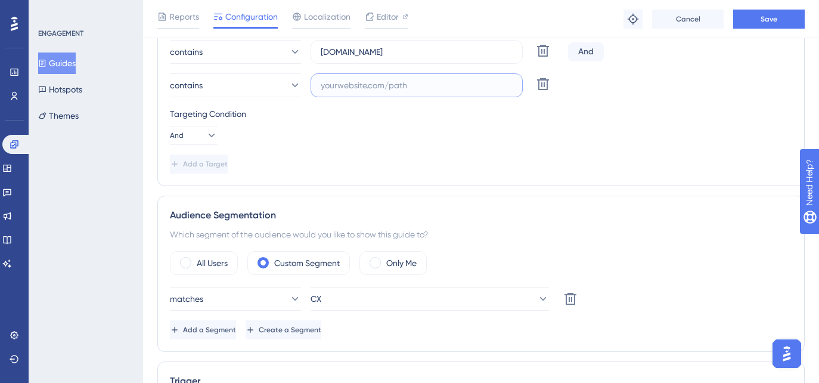
click at [401, 89] on input "text" at bounding box center [417, 85] width 192 height 13
paste input "[DOMAIN_NAME]"
type input "[DOMAIN_NAME][URL]"
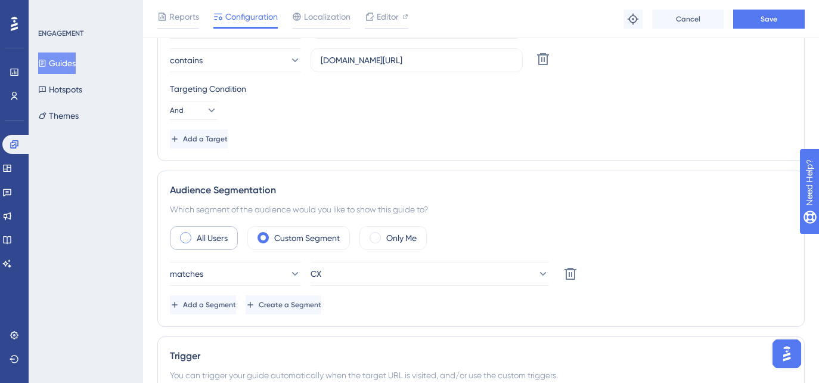
click at [188, 241] on span at bounding box center [185, 237] width 11 height 11
click at [195, 234] on input "radio" at bounding box center [195, 234] width 0 height 0
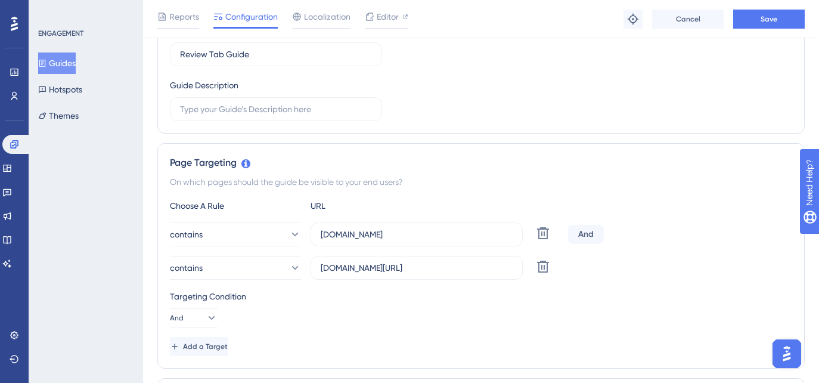
scroll to position [157, 0]
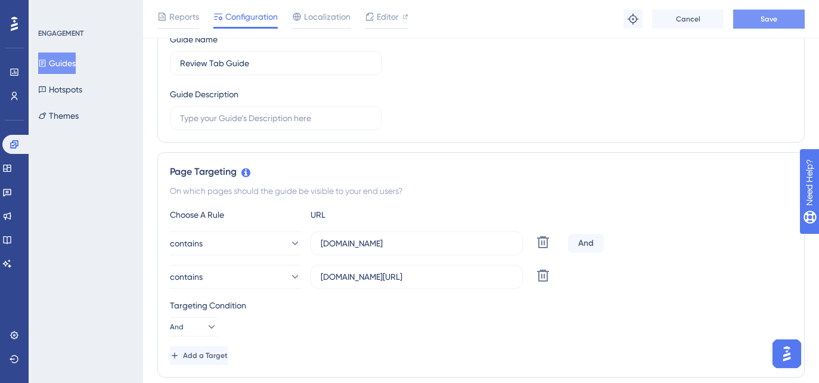
click at [768, 15] on span "Save" at bounding box center [769, 19] width 17 height 10
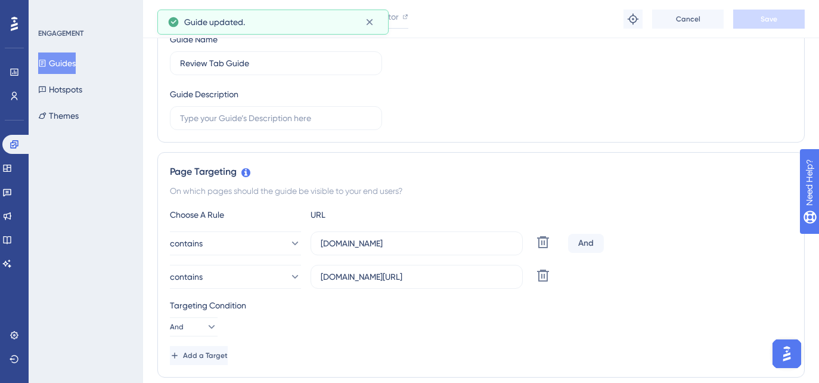
scroll to position [0, 0]
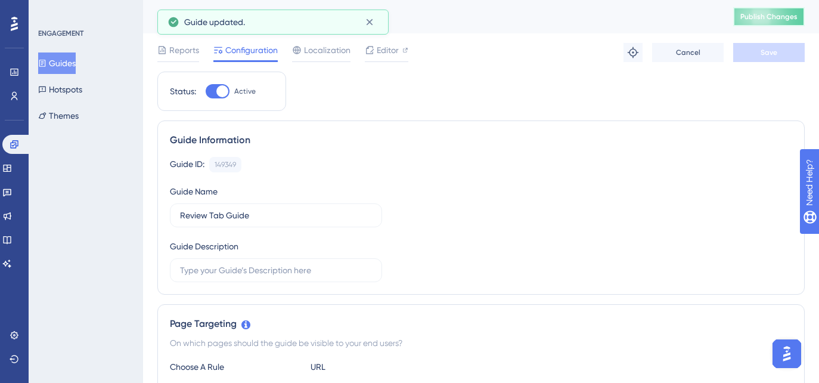
click at [752, 21] on span "Publish Changes" at bounding box center [768, 17] width 57 height 10
click at [57, 58] on button "Guides" at bounding box center [57, 62] width 38 height 21
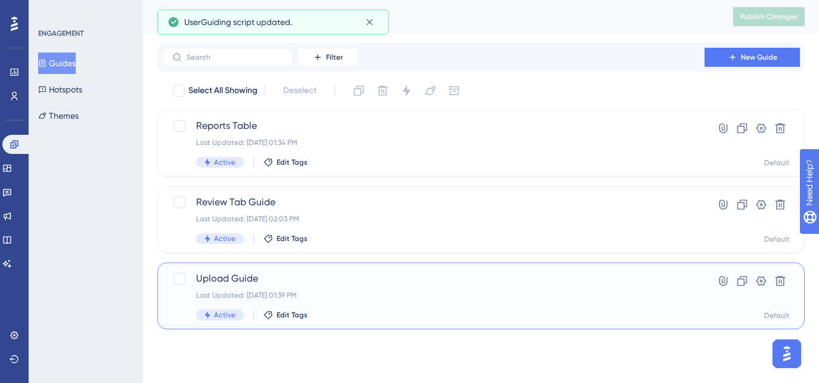
click at [314, 297] on div "Last Updated: [DATE] 01:39 PM" at bounding box center [433, 295] width 474 height 10
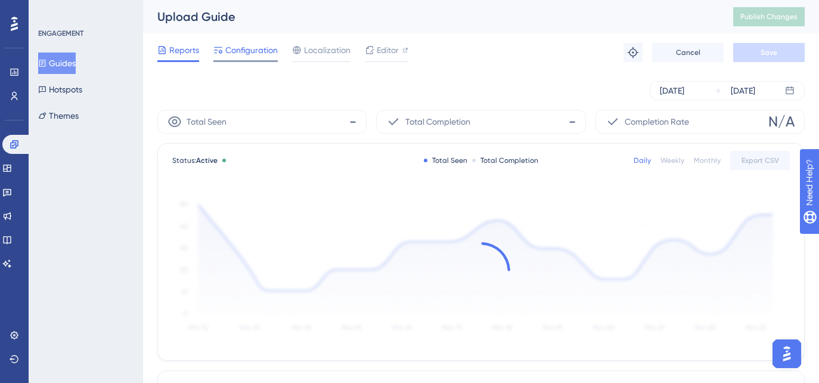
click at [230, 46] on span "Configuration" at bounding box center [251, 50] width 52 height 14
